Goal: Task Accomplishment & Management: Manage account settings

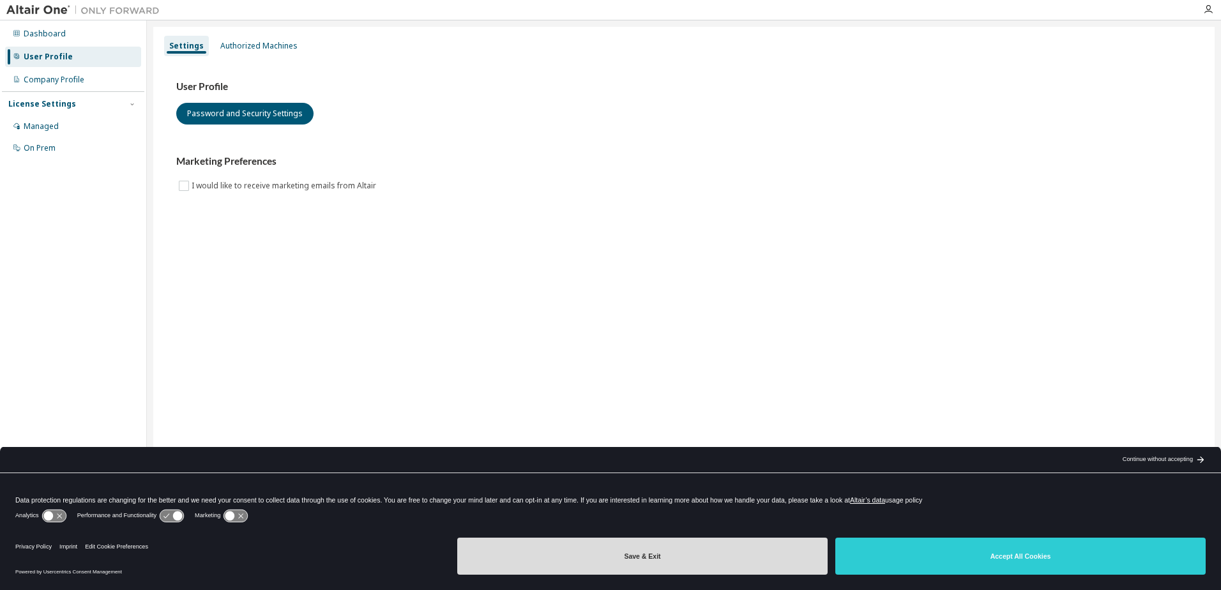
click at [664, 565] on button "Save & Exit" at bounding box center [642, 556] width 370 height 37
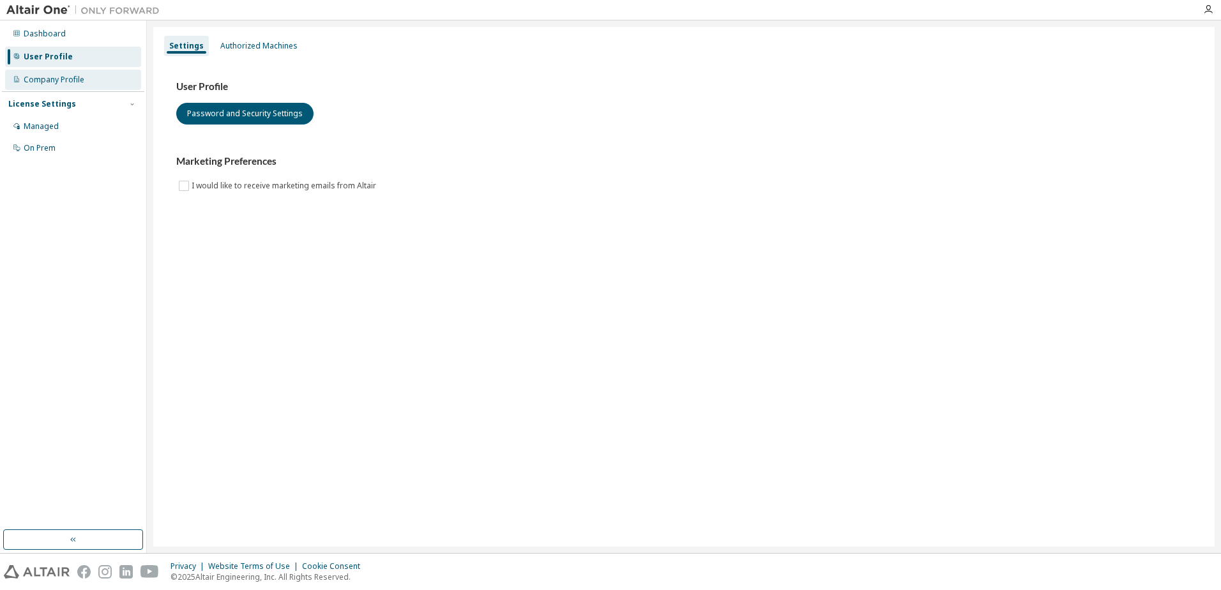
click at [73, 85] on div "Company Profile" at bounding box center [73, 80] width 136 height 20
